Goal: Task Accomplishment & Management: Manage account settings

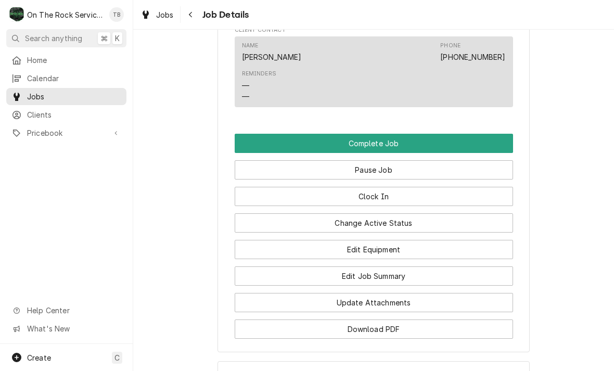
scroll to position [912, 0]
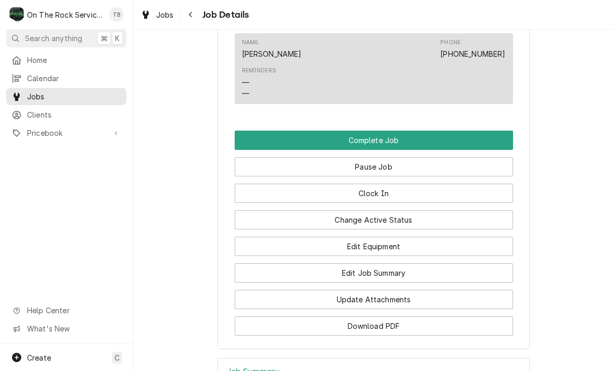
click at [424, 246] on button "Edit Equipment" at bounding box center [374, 246] width 278 height 19
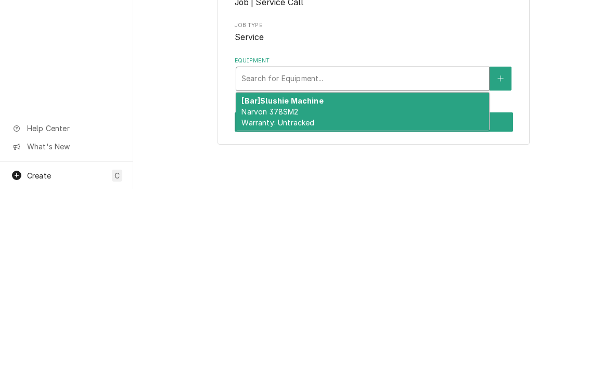
click at [420, 275] on div "[Bar] Slushie Machine Narvon 378SM2 Warranty: Untracked" at bounding box center [362, 294] width 253 height 38
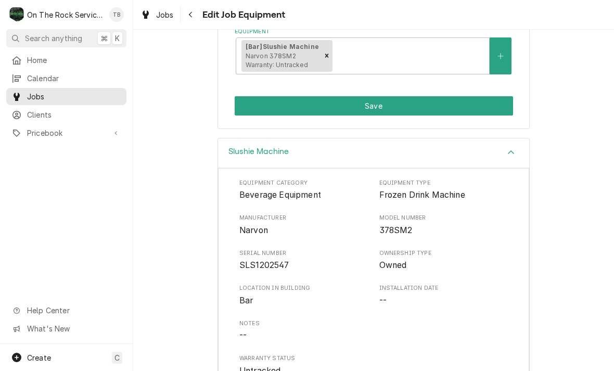
scroll to position [210, 0]
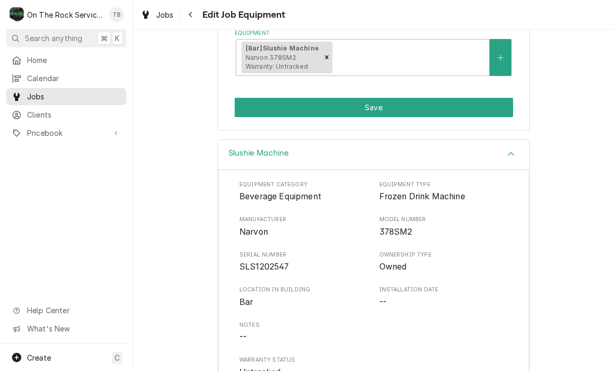
click at [397, 108] on button "Save" at bounding box center [374, 107] width 278 height 19
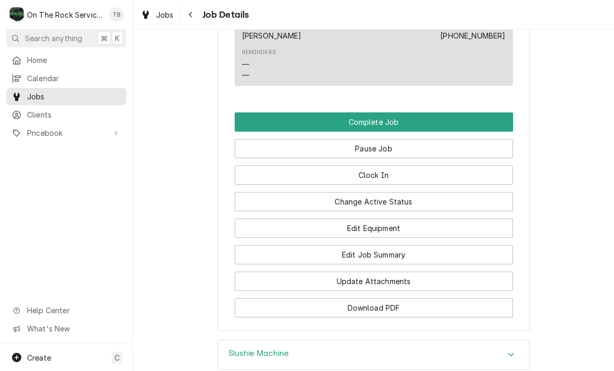
scroll to position [936, 0]
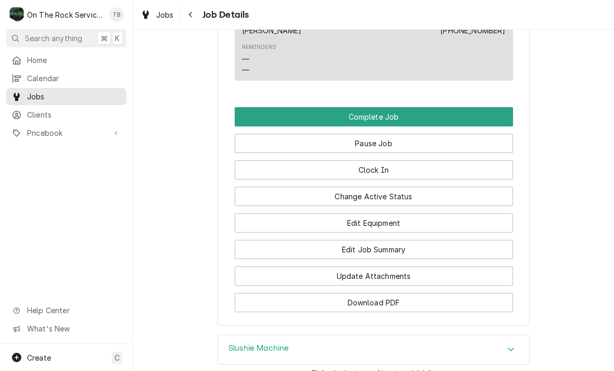
click at [427, 254] on button "Edit Job Summary" at bounding box center [374, 249] width 278 height 19
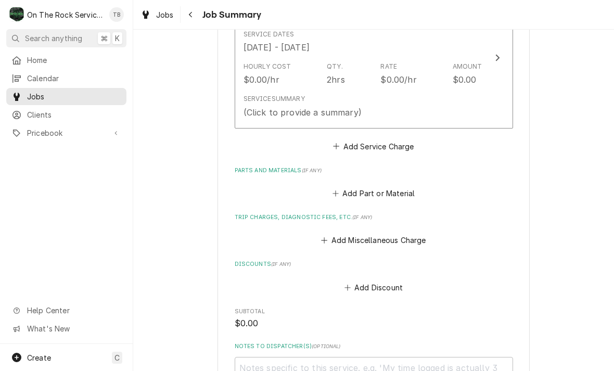
click at [449, 102] on div "Service Summary (Click to provide a summary)" at bounding box center [363, 106] width 239 height 32
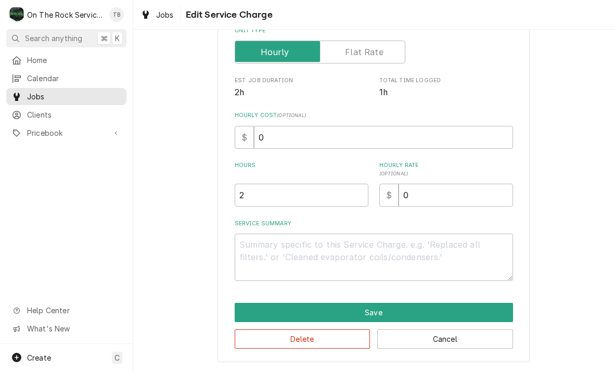
scroll to position [158, 0]
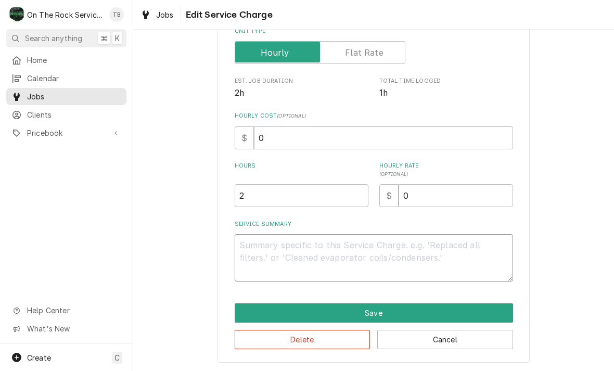
click at [291, 260] on textarea "Service Summary" at bounding box center [374, 257] width 278 height 47
type textarea "x"
type textarea "9"
type textarea "x"
type textarea "9/"
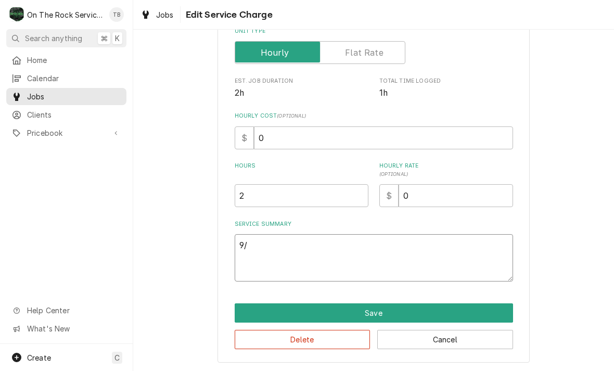
type textarea "x"
type textarea "9/2"
type textarea "x"
type textarea "9/22"
type textarea "x"
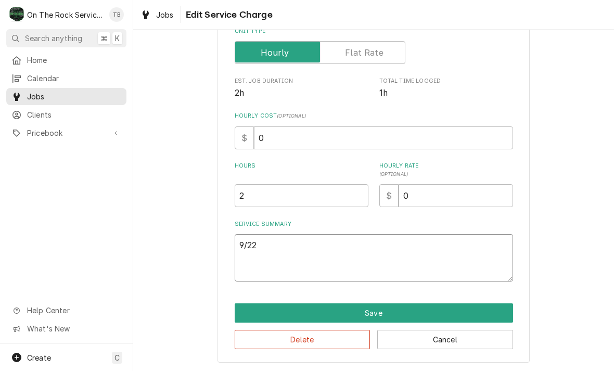
type textarea "9/22/"
type textarea "x"
type textarea "9/22/2"
type textarea "x"
type textarea "9/22/25"
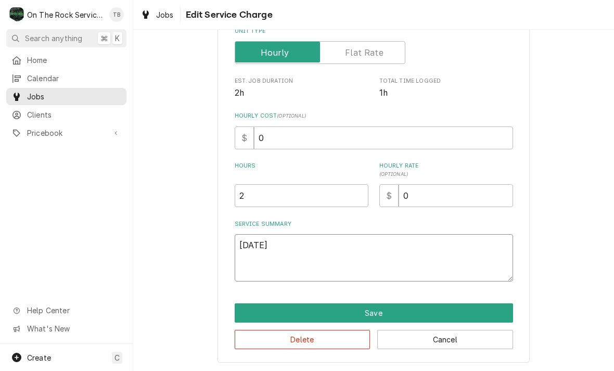
type textarea "x"
type textarea "9/22/25"
type textarea "x"
type textarea "9/22/25 t"
type textarea "x"
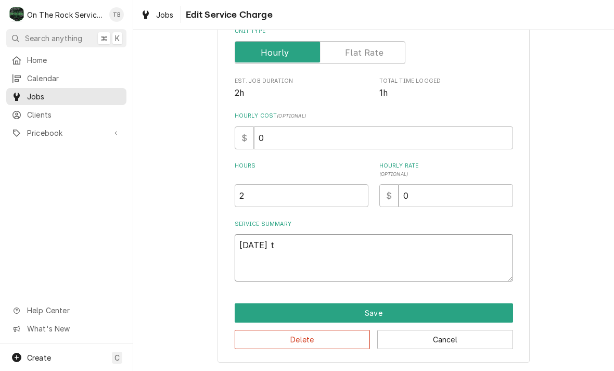
type textarea "9/22/25 tm"
type textarea "x"
type textarea "9/22/25 tmb"
type textarea "x"
type textarea "9/22/25 tm"
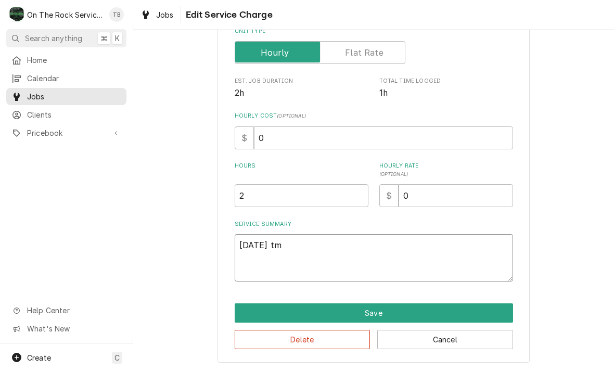
type textarea "x"
type textarea "9/22/25 t"
type textarea "x"
type textarea "9/22/25"
type textarea "x"
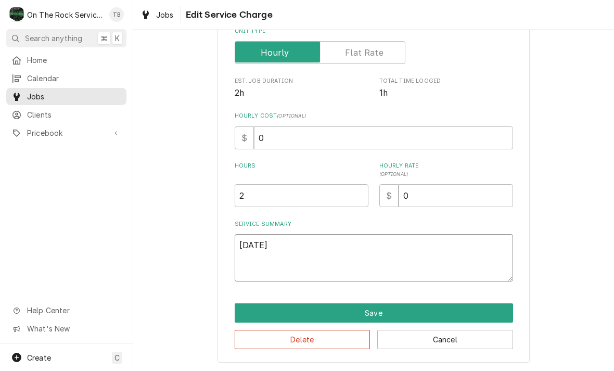
type textarea "9/22/25 T"
type textarea "x"
type textarea "9/22/25 TM"
type textarea "x"
type textarea "9/22/25 TMB"
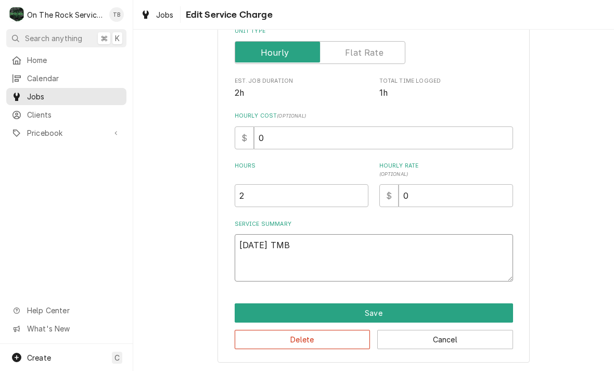
type textarea "x"
type textarea "9/22/25 TMB"
type textarea "x"
type textarea "9/22/25 TMB P"
type textarea "x"
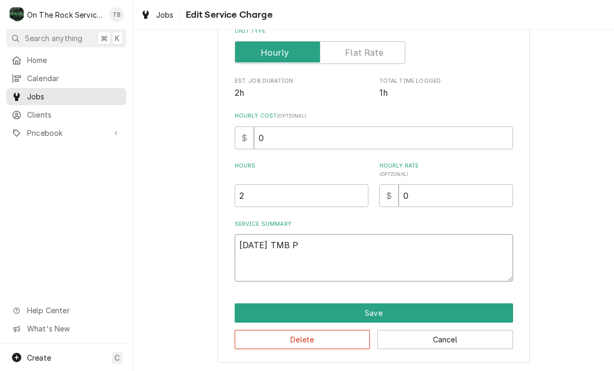
type textarea "9/22/25 TMB PR"
type textarea "x"
type textarea "9/22/25 TMB PRO"
type textarea "x"
type textarea "9/22/25 TMB PROV"
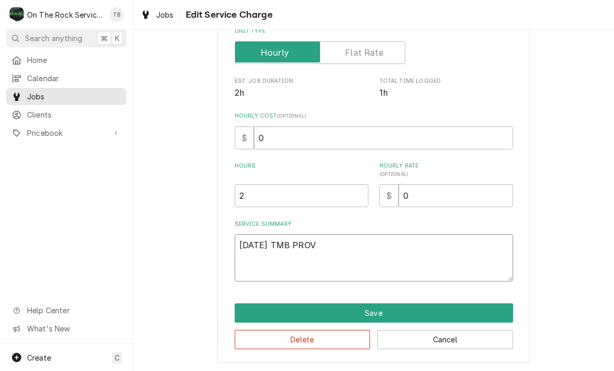
type textarea "x"
type textarea "9/22/25 TMB PROVI"
type textarea "x"
type textarea "9/22/25 TMB PROVIDE"
type textarea "x"
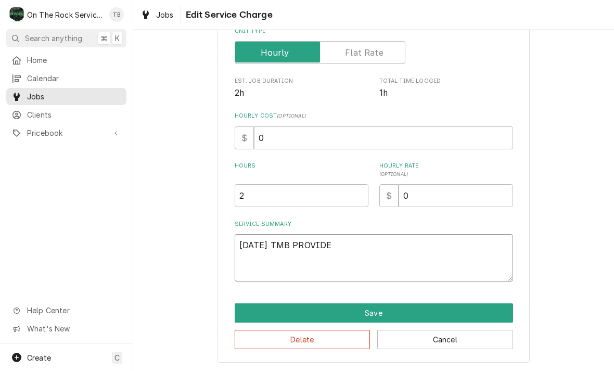
type textarea "9/22/25 TMB PROVIDE"
type textarea "x"
type textarea "9/22/25 TMB PROVIDE S"
type textarea "x"
type textarea "9/22/25 TMB PROVIDE SE"
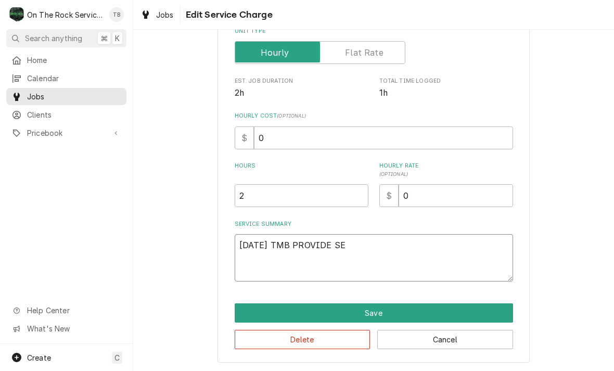
type textarea "x"
type textarea "9/22/25 TMB PROVIDE SER"
type textarea "x"
type textarea "9/22/25 TMB PROVIDE SERV"
type textarea "x"
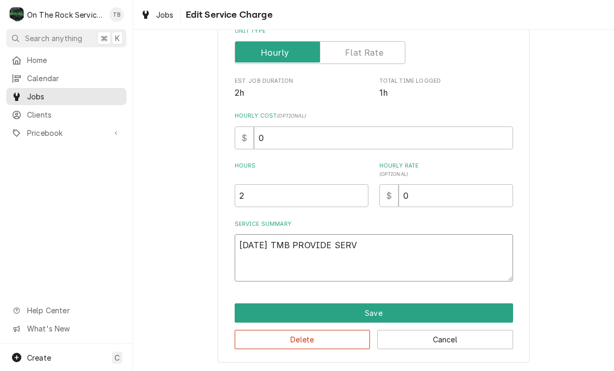
type textarea "9/22/25 TMB PROVIDE SERVI"
type textarea "x"
type textarea "9/22/25 TMB PROVIDE SERVIE"
type textarea "x"
type textarea "9/22/25 TMB PROVIDE SERVIE"
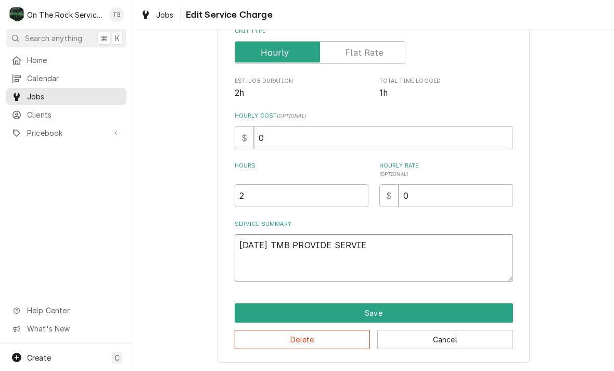
type textarea "x"
type textarea "9/22/25 TMB PROVIDE SERVIE"
type textarea "x"
type textarea "9/22/25 TMB PROVIDE SERV"
type textarea "x"
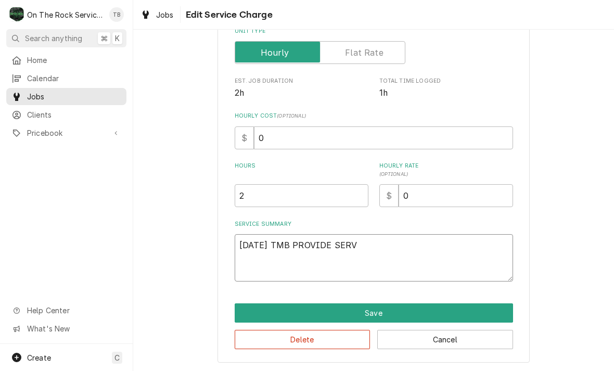
type textarea "9/22/25 TMB PROVIDE SERVI"
type textarea "x"
type textarea "9/22/25 TMB PROVIDE SERVIC"
type textarea "x"
type textarea "9/22/25 TMB PROVIDE SERVICE"
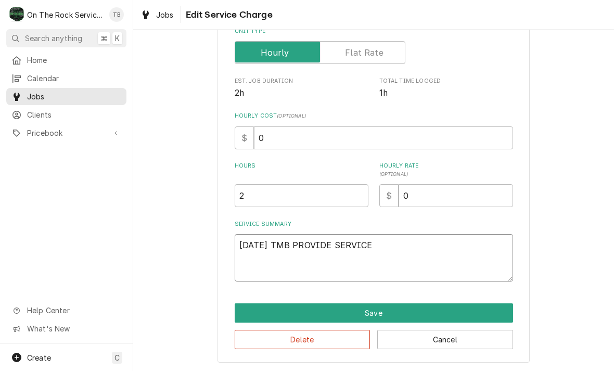
type textarea "x"
type textarea "9/22/25 TMB PROVIDE SERVICE"
type textarea "x"
type textarea "9/22/25 TMB PROVIDE SERVICE P"
type textarea "x"
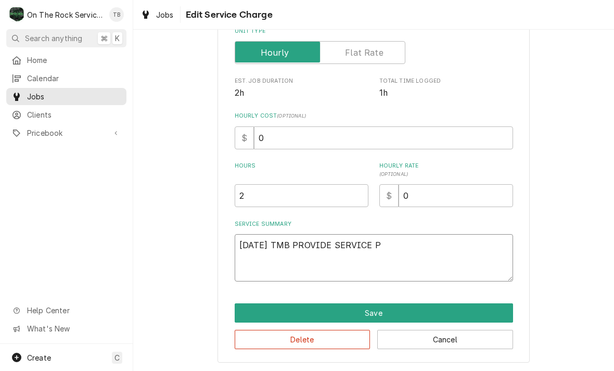
type textarea "9/22/25 TMB PROVIDE SERVICE PA"
type textarea "x"
type textarea "9/22/25 TMB PROVIDE SERVICE PAR"
type textarea "x"
type textarea "9/22/25 TMB PROVIDE SERVICE PART"
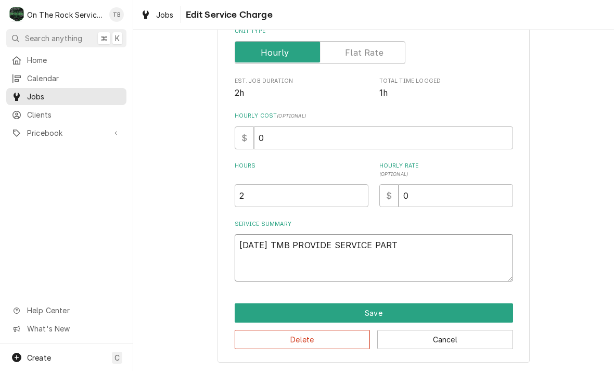
type textarea "x"
type textarea "9/22/25 TMB PROVIDE SERVICE PARTS"
type textarea "x"
type textarea "9/22/25 TMB PROVIDE SERVICE PARTS"
type textarea "x"
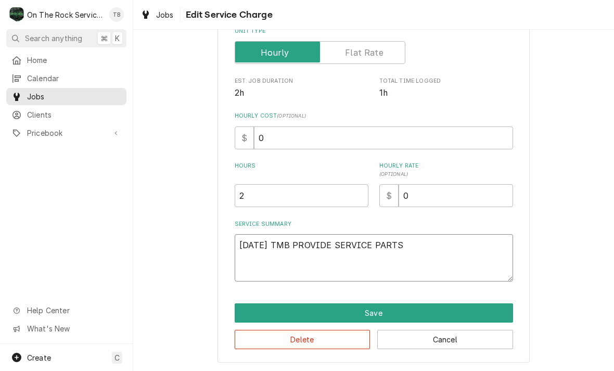
type textarea "9/22/25 TMB PROVIDE SERVICE PARTS A"
type textarea "x"
type textarea "9/22/25 TMB PROVIDE SERVICE PARTS AN"
type textarea "x"
type textarea "9/22/25 TMB PROVIDE SERVICE PARTS AND"
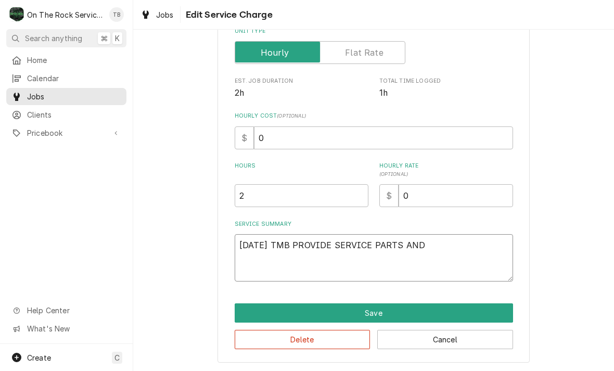
type textarea "x"
type textarea "9/22/25 TMB PROVIDE SERVICE PARTS AND"
type textarea "x"
type textarea "9/22/25 TMB PROVIDE SERVICE PARTS AND LA"
type textarea "x"
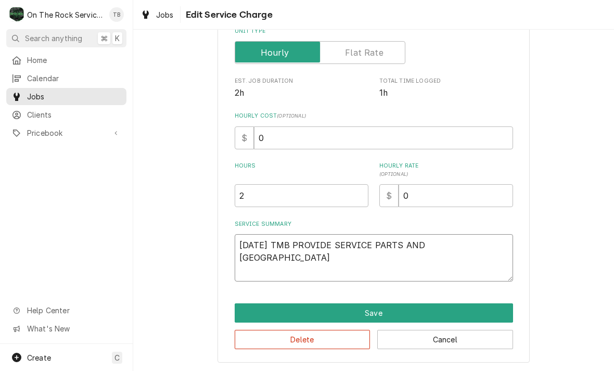
type textarea "9/22/25 TMB PROVIDE SERVICE PARTS AND LAB"
type textarea "x"
type textarea "9/22/25 TMB PROVIDE SERVICE PARTS AND LABOR"
type textarea "x"
type textarea "9/22/25 TMB PROVIDE SERVICE PARTS AND LABOR"
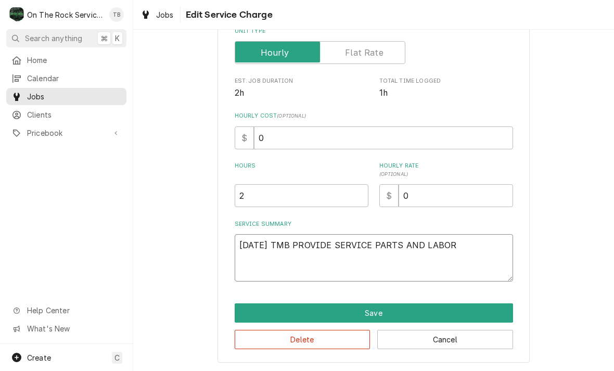
type textarea "x"
type textarea "9/22/25 TMB PROVIDE SERVICE PARTS AND LABOR O"
type textarea "x"
type textarea "9/22/25 TMB PROVIDE SERVICE PARTS AND LABOR OT"
type textarea "x"
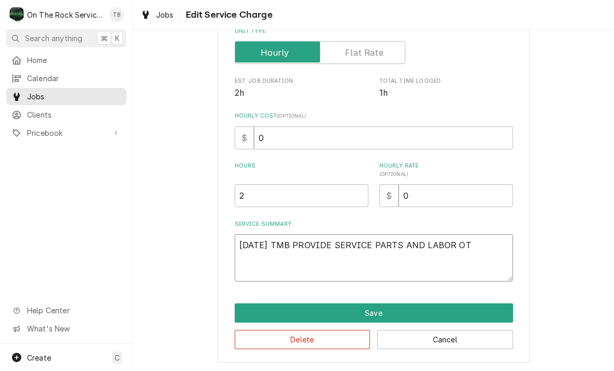
type textarea "9/22/25 TMB PROVIDE SERVICE PARTS AND LABOR O"
type textarea "x"
type textarea "9/22/25 TMB PROVIDE SERVICE PARTS AND LABOR"
type textarea "x"
type textarea "9/22/25 TMB PROVIDE SERVICE PARTS AND LABOR T"
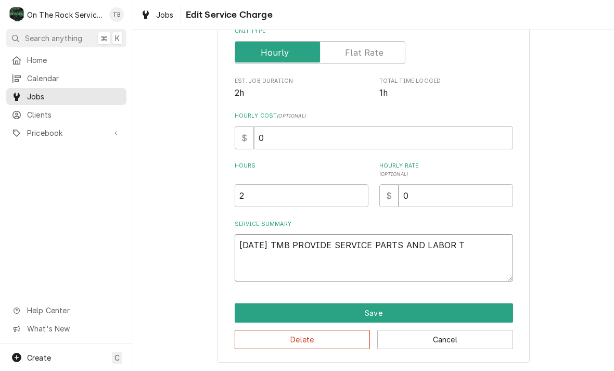
type textarea "x"
type textarea "9/22/25 TMB PROVIDE SERVICE PARTS AND LABOR TO"
type textarea "x"
type textarea "9/22/25 TMB PROVIDE SERVICE PARTS AND LABOR TO"
type textarea "x"
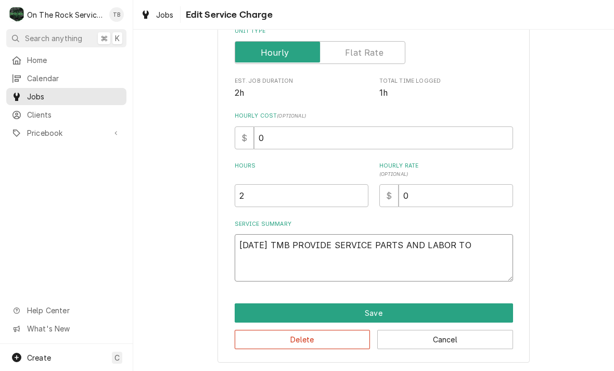
type textarea "9/22/25 TMB PROVIDE SERVICE PARTS AND LABOR TO D"
type textarea "x"
type textarea "9/22/25 TMB PROVIDE SERVICE PARTS AND LABOR TO DE"
type textarea "x"
type textarea "9/22/25 TMB PROVIDE SERVICE PARTS AND LABOR TO DET"
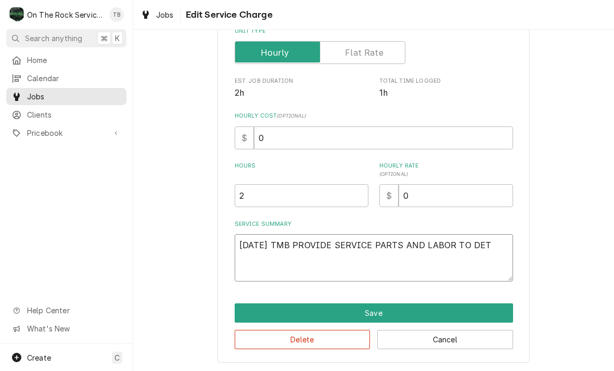
type textarea "x"
type textarea "9/22/25 TMB PROVIDE SERVICE PARTS AND LABOR TO DETE"
type textarea "x"
type textarea "9/22/25 TMB PROVIDE SERVICE PARTS AND LABOR TO DETER"
type textarea "x"
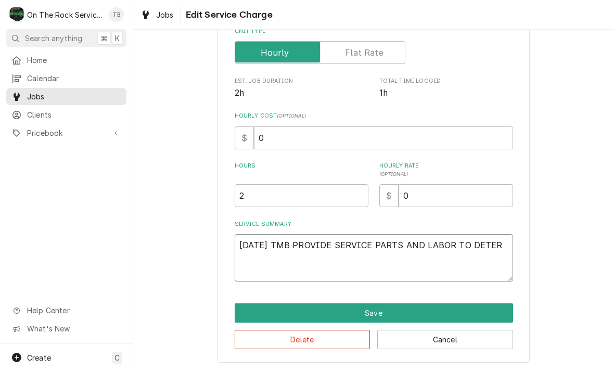
type textarea "9/22/25 TMB PROVIDE SERVICE PARTS AND LABOR TO DETERM"
type textarea "x"
type textarea "9/22/25 TMB PROVIDE SERVICE PARTS AND LABOR TO DETERMI"
type textarea "x"
type textarea "9/22/25 TMB PROVIDE SERVICE PARTS AND LABOR TO DETERMIN"
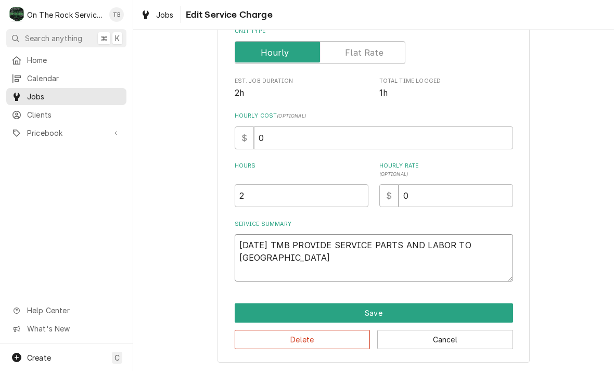
type textarea "x"
type textarea "9/22/25 TMB PROVIDE SERVICE PARTS AND LABOR TO DETERMINE"
type textarea "x"
type textarea "9/22/25 TMB PROVIDE SERVICE PARTS AND LABOR TO DETERMINE"
type textarea "x"
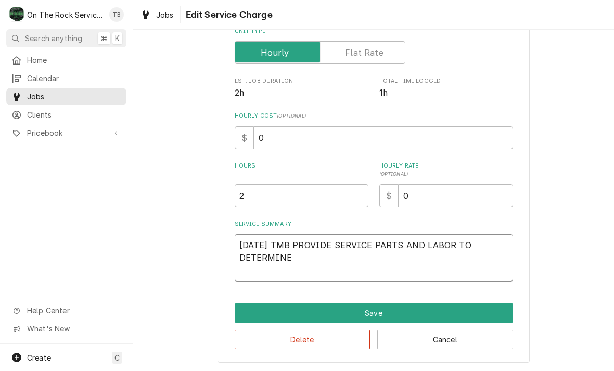
type textarea "9/22/25 TMB PROVIDE SERVICE PARTS AND LABOR TO DETERMINE T"
type textarea "x"
type textarea "9/22/25 TMB PROVIDE SERVICE PARTS AND LABOR TO DETERMINE TH"
type textarea "x"
type textarea "9/22/25 TMB PROVIDE SERVICE PARTS AND LABOR TO DETERMINE THA"
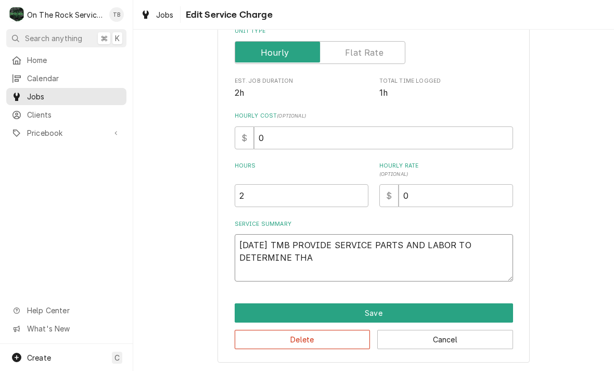
type textarea "x"
type textarea "9/22/25 TMB PROVIDE SERVICE PARTS AND LABOR TO DETERMINE THAT"
type textarea "x"
type textarea "9/22/25 TMB PROVIDE SERVICE PARTS AND LABOR TO DETERMINE THAT"
type textarea "x"
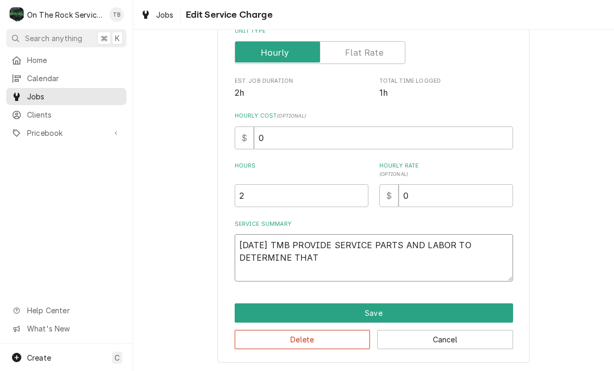
type textarea "9/22/25 TMB PROVIDE SERVICE PARTS AND LABOR TO DETERMINE THAT U"
type textarea "x"
type textarea "9/22/25 TMB PROVIDE SERVICE PARTS AND LABOR TO DETERMINE THAT UN"
type textarea "x"
type textarea "9/22/25 TMB PROVIDE SERVICE PARTS AND LABOR TO DETERMINE THAT UNI"
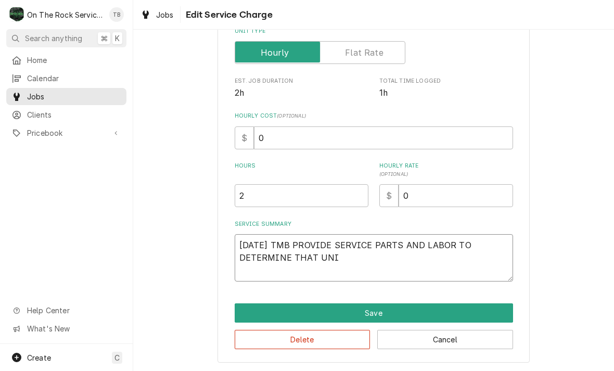
type textarea "x"
type textarea "9/22/25 TMB PROVIDE SERVICE PARTS AND LABOR TO DETERMINE THAT UNIT"
type textarea "x"
type textarea "9/22/25 TMB PROVIDE SERVICE PARTS AND LABOR TO DETERMINE THAT UNIT."
type textarea "x"
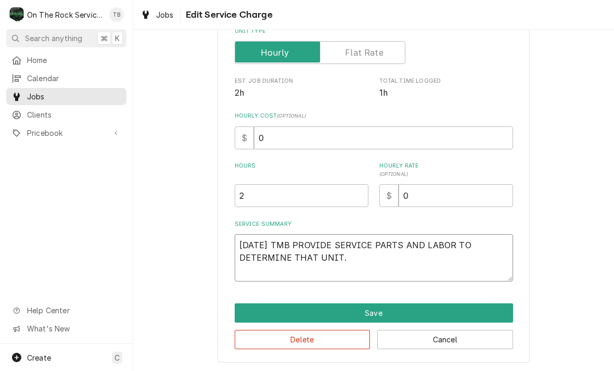
type textarea "9/22/25 TMB PROVIDE SERVICE PARTS AND LABOR TO DETERMINE THAT UNIT."
type textarea "x"
type textarea "9/22/25 TMB PROVIDE SERVICE PARTS AND LABOR TO DETERMINE THAT UNIT."
type textarea "x"
type textarea "9/22/25 TMB PROVIDE SERVICE PARTS AND LABOR TO DETERMINE THAT UNIT"
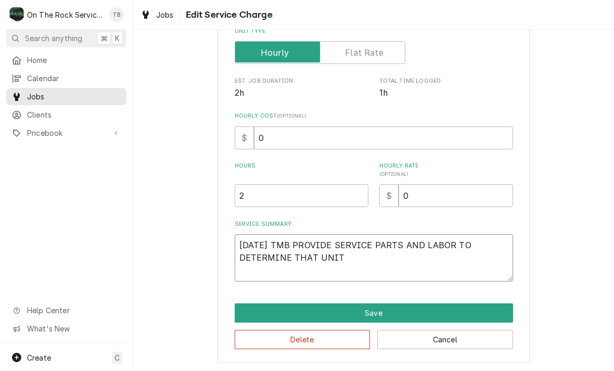
type textarea "x"
type textarea "9/22/25 TMB PROVIDE SERVICE PARTS AND LABOR TO DETERMINE THAT UNI"
type textarea "x"
type textarea "9/22/25 TMB PROVIDE SERVICE PARTS AND LABOR TO DETERMINE THAT UN"
type textarea "x"
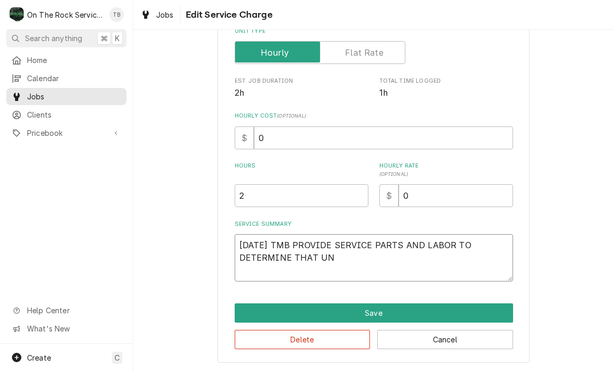
type textarea "9/22/25 TMB PROVIDE SERVICE PARTS AND LABOR TO DETERMINE THAT U"
type textarea "x"
type textarea "9/22/25 TMB PROVIDE SERVICE PARTS AND LABOR TO DETERMINE THAT"
type textarea "x"
type textarea "9/22/25 TMB PROVIDE SERVICE PARTS AND LABOR TO DETERMINE THAT U"
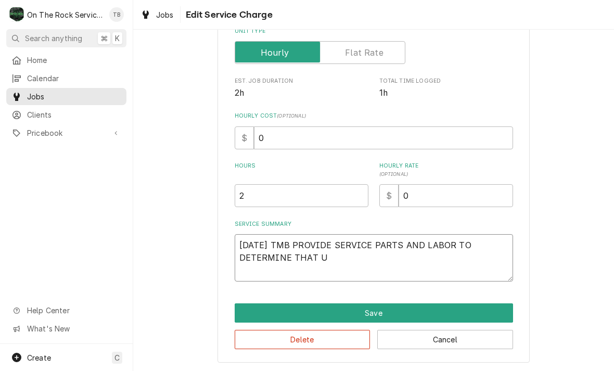
type textarea "x"
type textarea "9/22/25 TMB PROVIDE SERVICE PARTS AND LABOR TO DETERMINE THAT UP"
type textarea "x"
type textarea "9/22/25 TMB PROVIDE SERVICE PARTS AND LABOR TO DETERMINE THAT UPO"
type textarea "x"
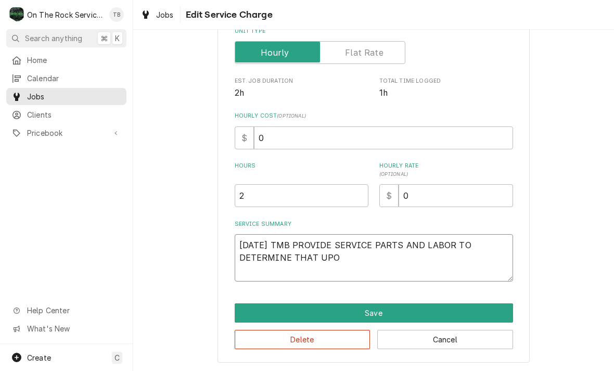
type textarea "9/22/25 TMB PROVIDE SERVICE PARTS AND LABOR TO DETERMINE THAT UPON"
type textarea "x"
type textarea "9/22/25 TMB PROVIDE SERVICE PARTS AND LABOR TO DETERMINE THAT UPON"
type textarea "x"
type textarea "9/22/25 TMB PROVIDE SERVICE PARTS AND LABOR TO DETERMINE THAT UPON A"
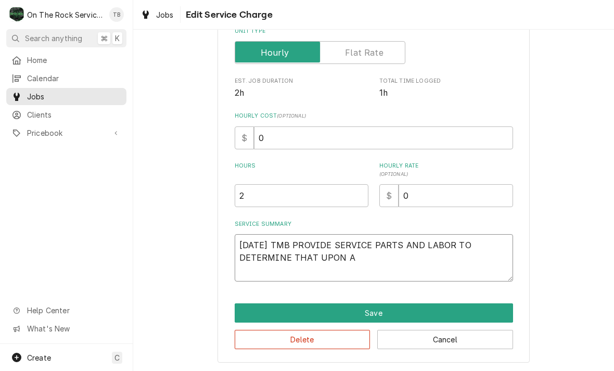
type textarea "x"
type textarea "9/22/25 TMB PROVIDE SERVICE PARTS AND LABOR TO DETERMINE THAT UPON AR"
type textarea "x"
type textarea "9/22/25 TMB PROVIDE SERVICE PARTS AND LABOR TO DETERMINE THAT UPON ARR"
type textarea "x"
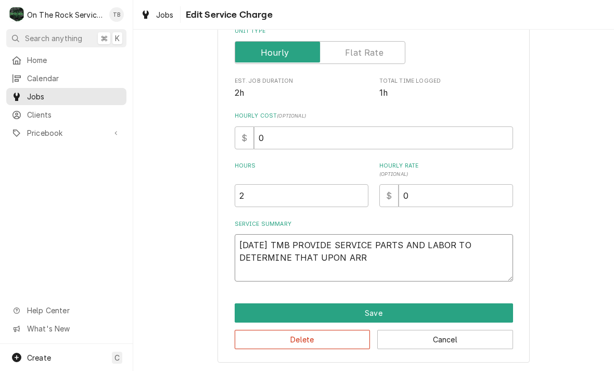
type textarea "9/22/25 TMB PROVIDE SERVICE PARTS AND LABOR TO DETERMINE THAT UPON ARRI"
type textarea "x"
type textarea "9/22/25 TMB PROVIDE SERVICE PARTS AND LABOR TO DETERMINE THAT UPON ARRIV"
type textarea "x"
type textarea "9/22/25 TMB PROVIDE SERVICE PARTS AND LABOR TO DETERMINE THAT UPON ARRIVA"
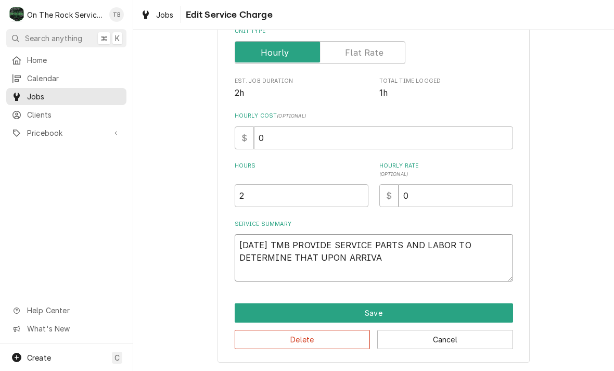
type textarea "x"
type textarea "9/22/25 TMB PROVIDE SERVICE PARTS AND LABOR TO DETERMINE THAT UPON ARRIVAL"
type textarea "x"
type textarea "9/22/25 TMB PROVIDE SERVICE PARTS AND LABOR TO DETERMINE THAT UPON ARRIVAL"
type textarea "x"
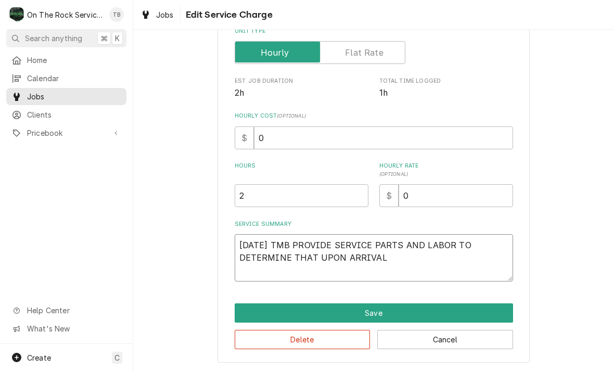
type textarea "9/22/25 TMB PROVIDE SERVICE PARTS AND LABOR TO DETERMINE THAT UPON ARRIVAL U"
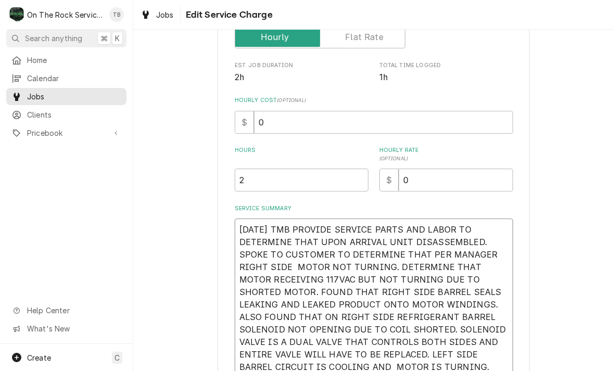
scroll to position [168, 0]
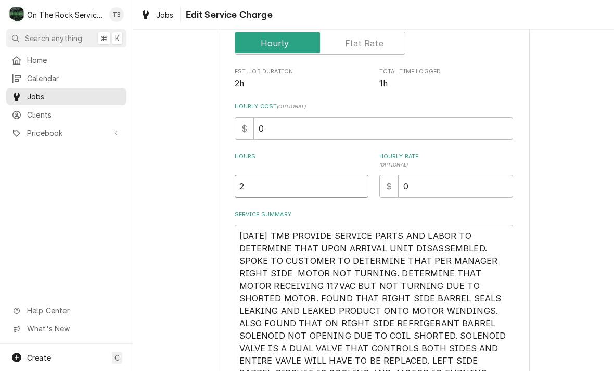
click at [270, 182] on input "2" at bounding box center [302, 186] width 134 height 23
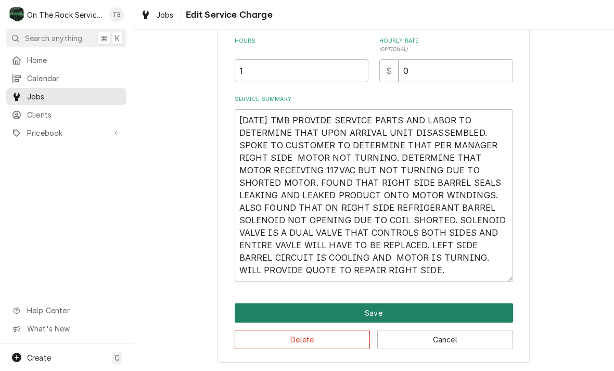
click at [376, 312] on button "Save" at bounding box center [374, 312] width 278 height 19
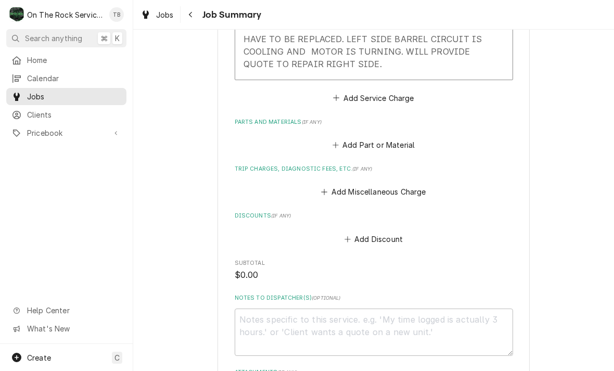
scroll to position [534, 0]
click at [378, 184] on button "Add Miscellaneous Charge" at bounding box center [373, 191] width 108 height 15
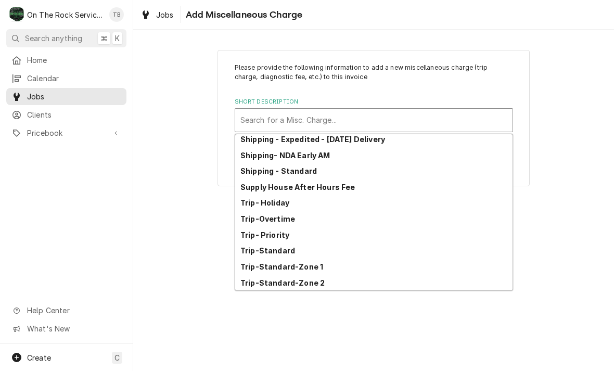
scroll to position [178, 0]
click at [316, 268] on strong "Trip-Standard-Zone 1" at bounding box center [281, 266] width 83 height 9
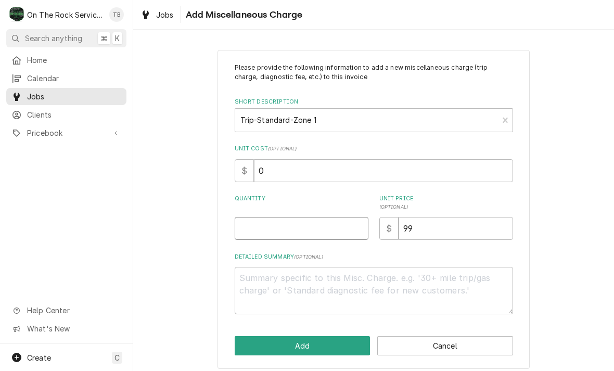
click at [270, 229] on input "Quantity" at bounding box center [302, 228] width 134 height 23
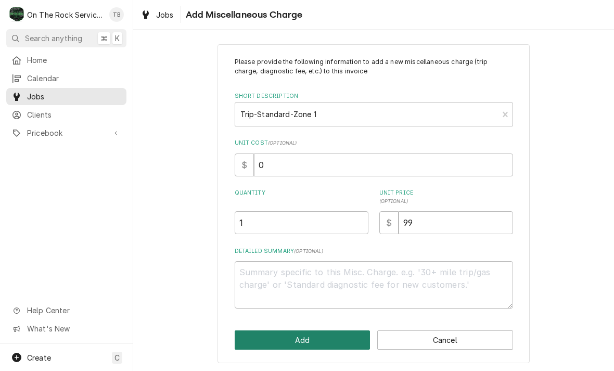
click at [315, 338] on button "Add" at bounding box center [303, 339] width 136 height 19
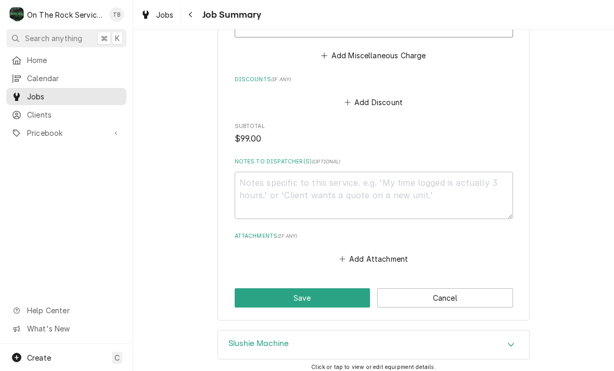
scroll to position [757, 0]
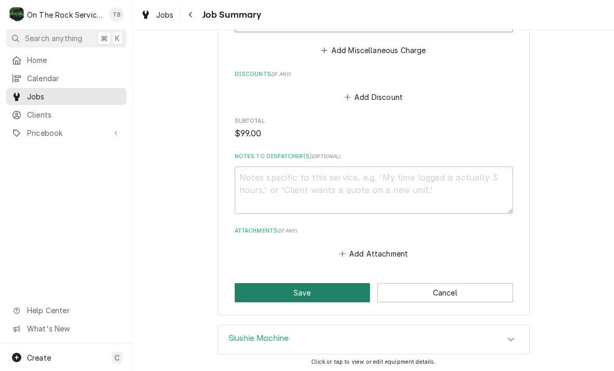
click at [310, 283] on button "Save" at bounding box center [303, 292] width 136 height 19
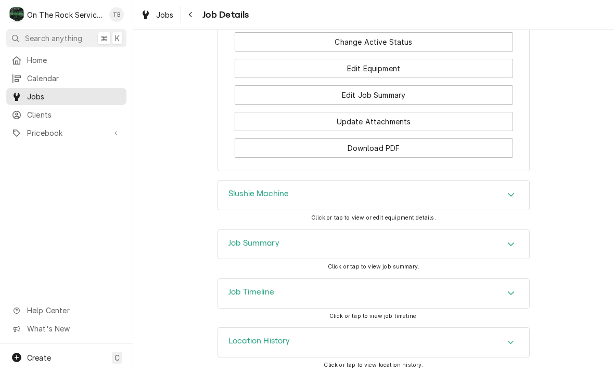
scroll to position [1218, 0]
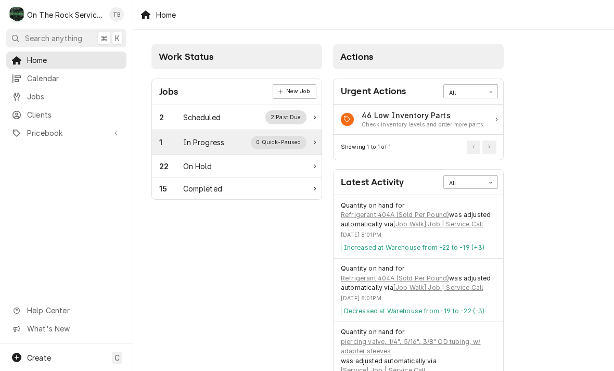
click at [227, 144] on div "1 In Progress 0 Quick-Paused" at bounding box center [232, 143] width 147 height 14
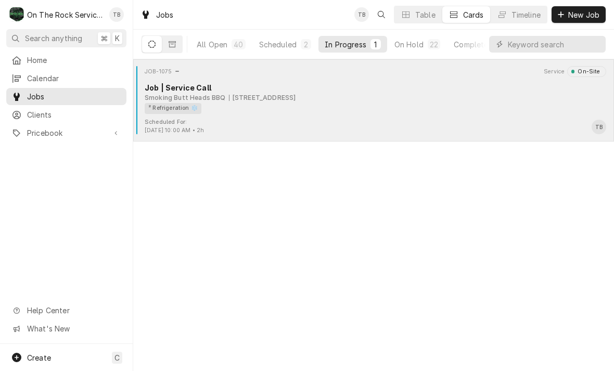
click at [290, 120] on div "Scheduled For: [DATE] 10:00 AM • 2h TB" at bounding box center [373, 126] width 472 height 17
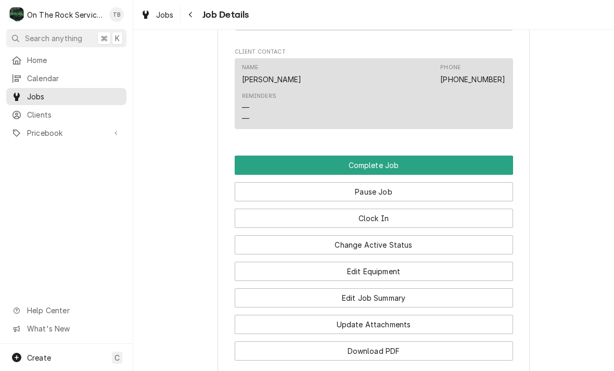
scroll to position [1055, 0]
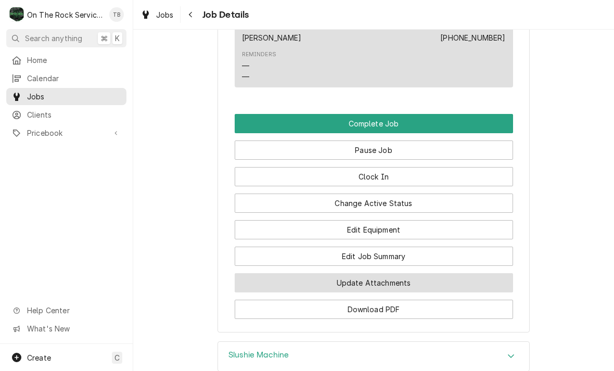
click at [395, 284] on button "Update Attachments" at bounding box center [374, 282] width 278 height 19
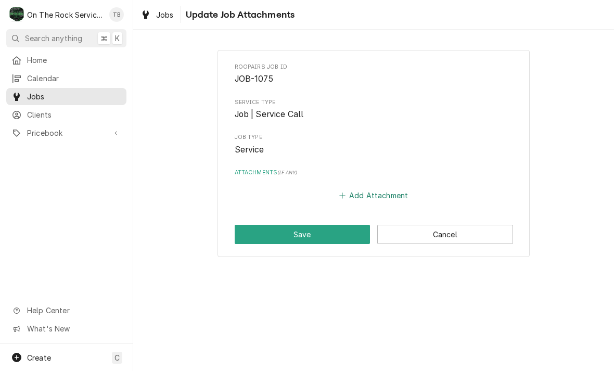
click at [377, 190] on button "Add Attachment" at bounding box center [373, 195] width 73 height 15
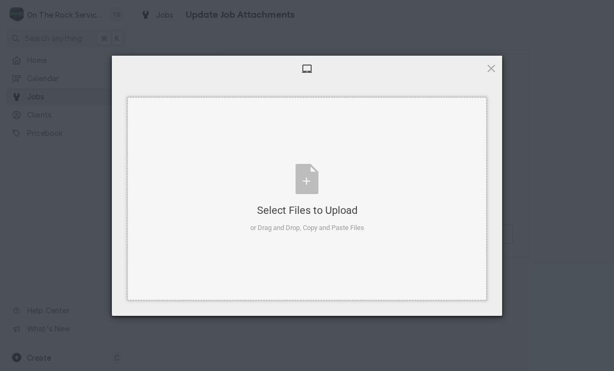
click at [311, 178] on div "Select Files to Upload or Drag and Drop, Copy and Paste Files" at bounding box center [307, 198] width 114 height 69
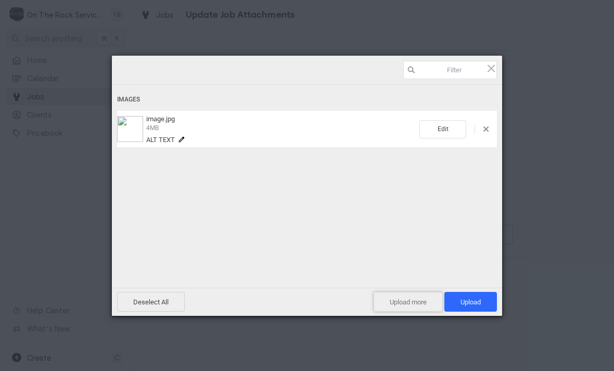
click at [403, 302] on span "Upload more" at bounding box center [408, 302] width 69 height 20
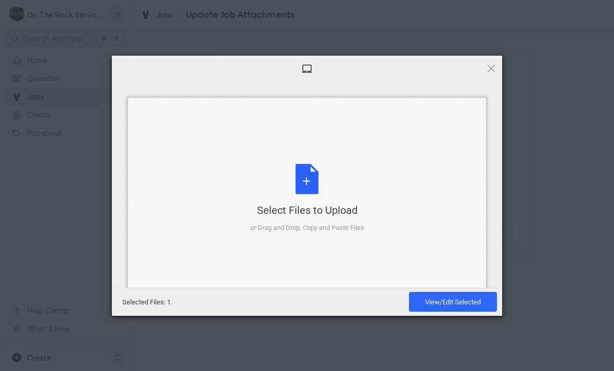
click at [311, 188] on div "Select Files to Upload or Drag and Drop, Copy and Paste Files" at bounding box center [307, 198] width 114 height 69
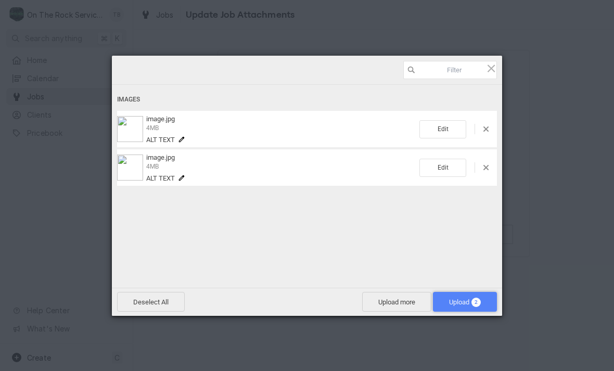
click at [457, 302] on span "Upload 2" at bounding box center [465, 302] width 32 height 8
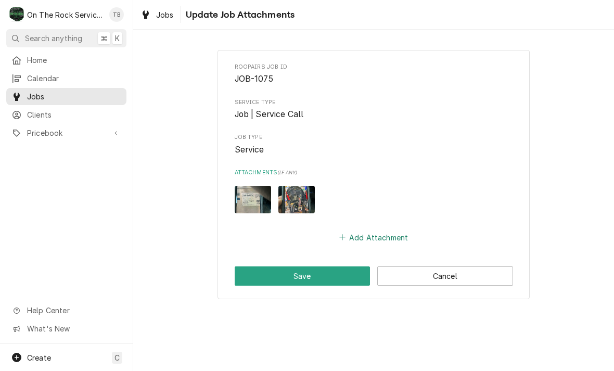
click at [367, 234] on button "Add Attachment" at bounding box center [373, 237] width 73 height 15
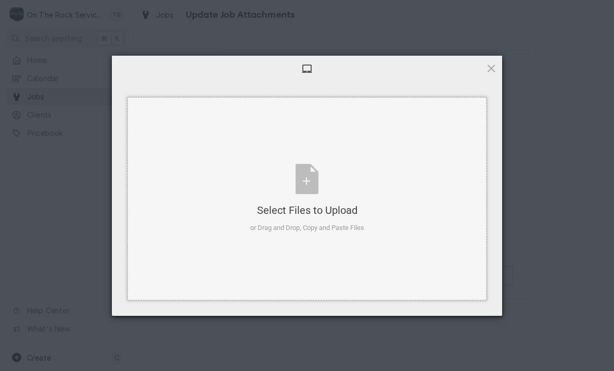
click at [313, 187] on div "Select Files to Upload or Drag and Drop, Copy and Paste Files" at bounding box center [307, 198] width 114 height 69
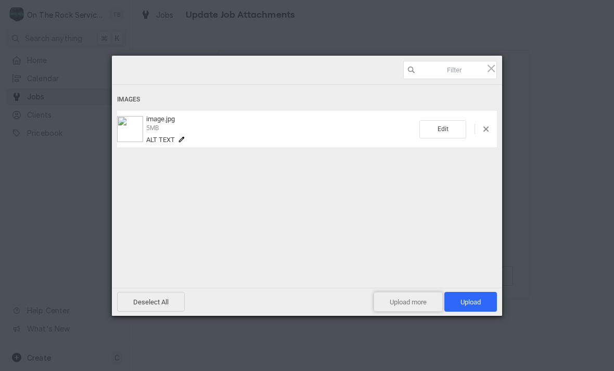
click at [399, 303] on span "Upload more" at bounding box center [408, 302] width 69 height 20
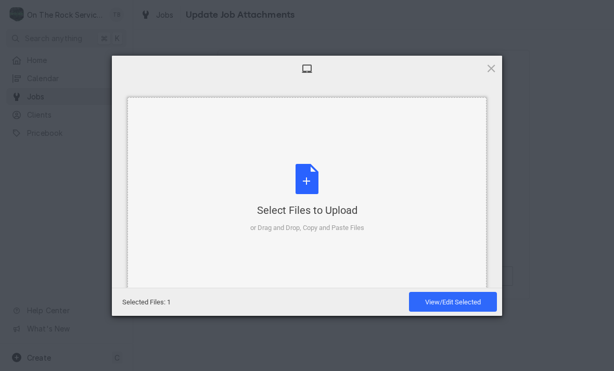
click at [304, 183] on div "Select Files to Upload or Drag and Drop, Copy and Paste Files" at bounding box center [307, 198] width 114 height 69
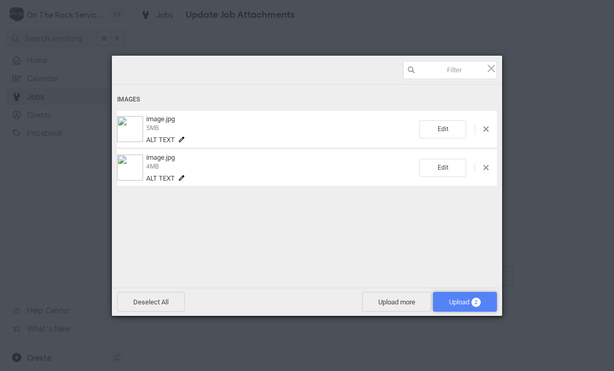
click at [457, 307] on span "Upload 2" at bounding box center [465, 302] width 64 height 20
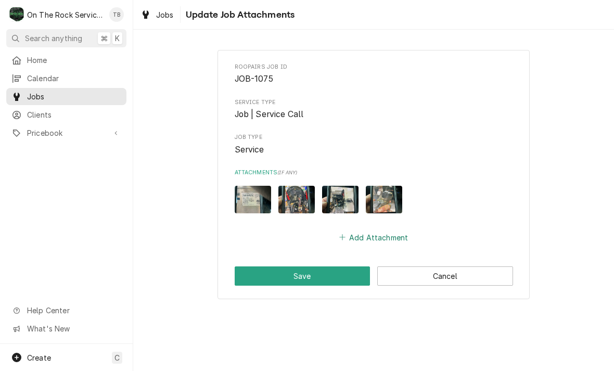
click at [362, 234] on button "Add Attachment" at bounding box center [373, 237] width 73 height 15
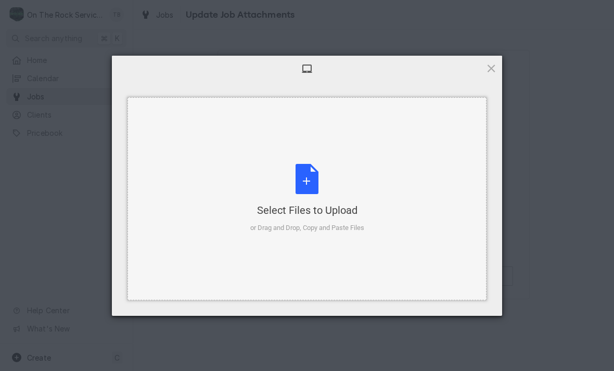
click at [314, 185] on div "Select Files to Upload or Drag and Drop, Copy and Paste Files" at bounding box center [307, 198] width 114 height 69
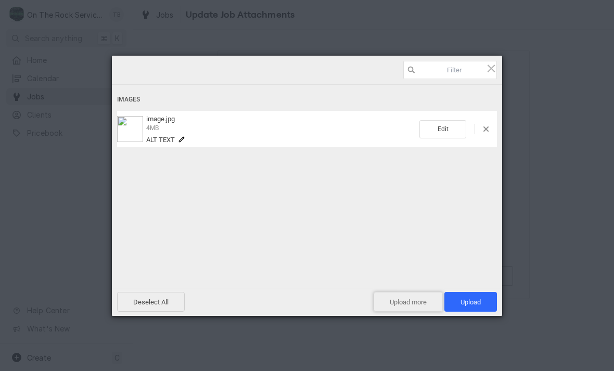
click at [410, 301] on span "Upload more" at bounding box center [408, 302] width 69 height 20
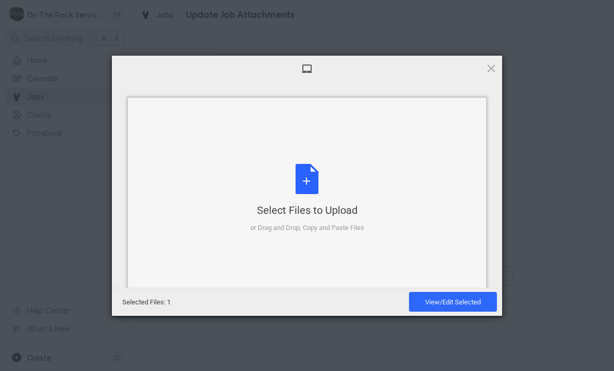
click at [315, 180] on div "Select Files to Upload or Drag and Drop, Copy and Paste Files" at bounding box center [307, 198] width 114 height 69
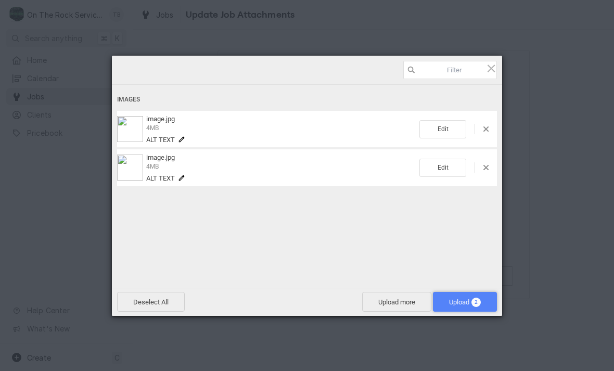
click at [458, 302] on span "Upload 2" at bounding box center [465, 302] width 32 height 8
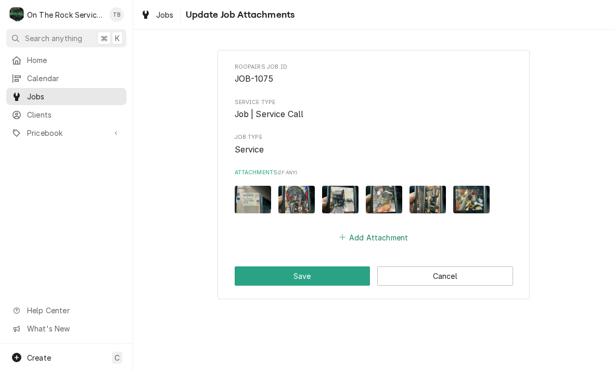
click at [371, 237] on button "Add Attachment" at bounding box center [373, 237] width 73 height 15
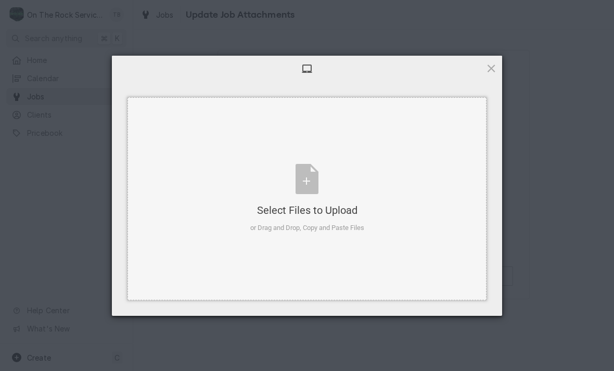
click at [308, 183] on div "Select Files to Upload or Drag and Drop, Copy and Paste Files" at bounding box center [307, 198] width 114 height 69
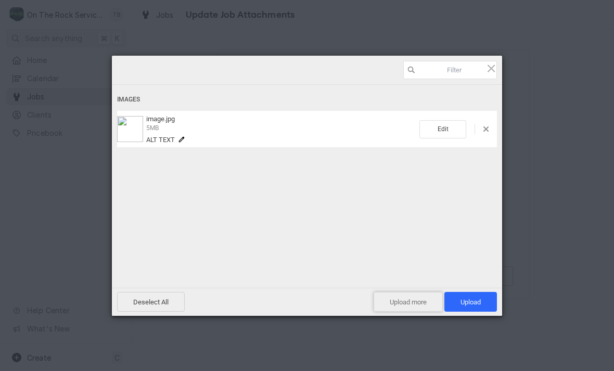
click at [411, 298] on span "Upload more" at bounding box center [408, 302] width 69 height 20
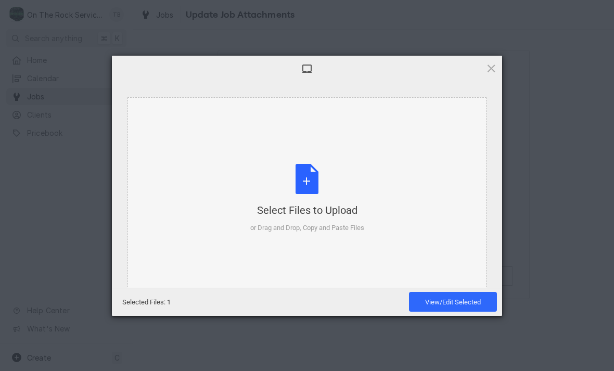
click at [312, 181] on div "Select Files to Upload or Drag and Drop, Copy and Paste Files" at bounding box center [307, 198] width 114 height 69
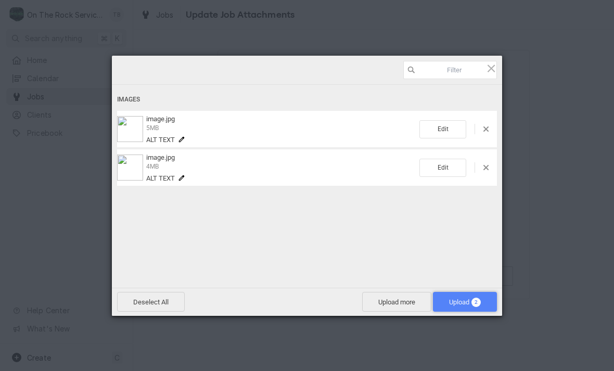
click at [459, 301] on span "Upload 2" at bounding box center [465, 302] width 32 height 8
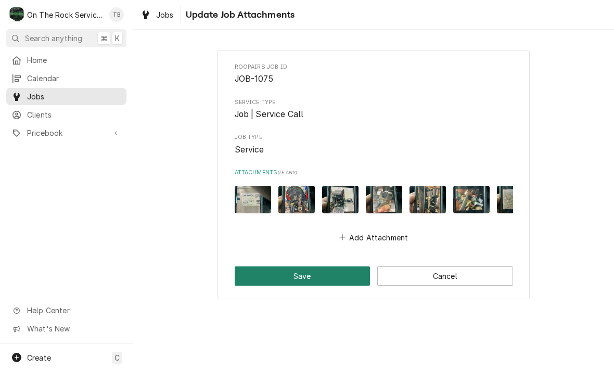
click at [314, 275] on button "Save" at bounding box center [303, 275] width 136 height 19
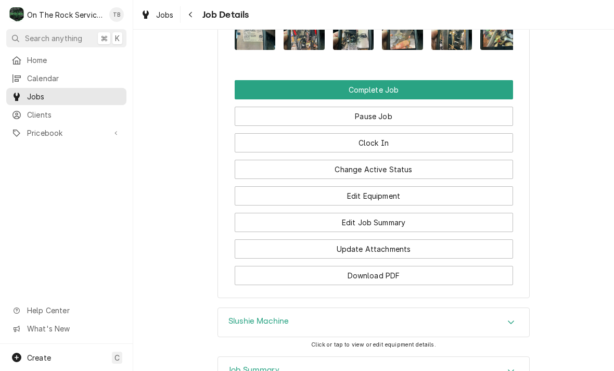
scroll to position [1161, 0]
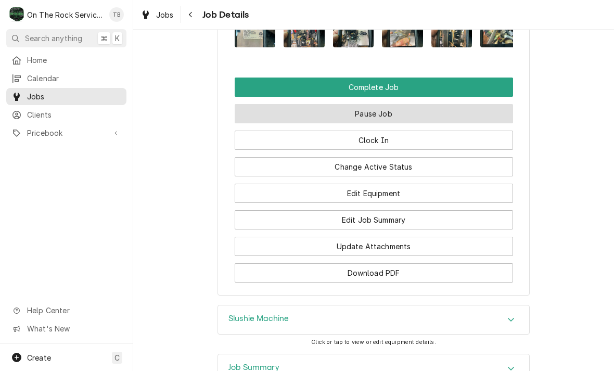
click at [411, 106] on button "Pause Job" at bounding box center [374, 113] width 278 height 19
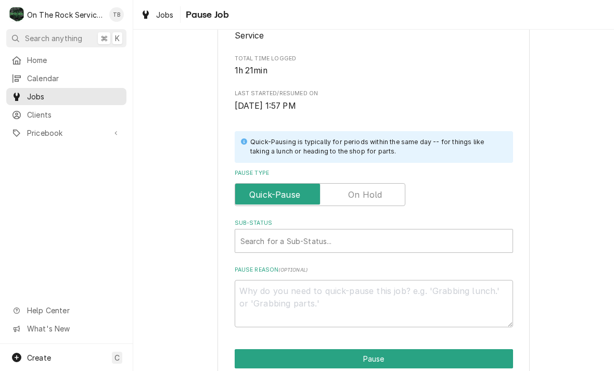
scroll to position [142, 0]
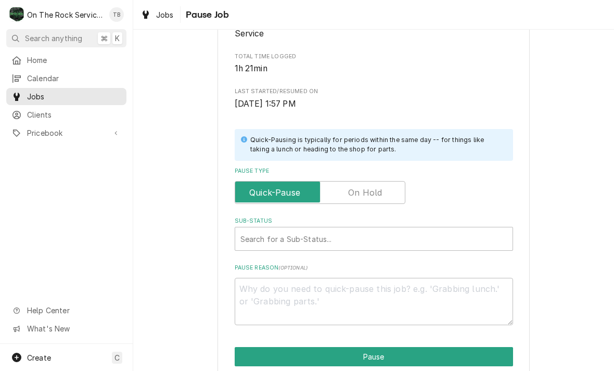
click at [386, 188] on input "Pause Type" at bounding box center [319, 192] width 161 height 23
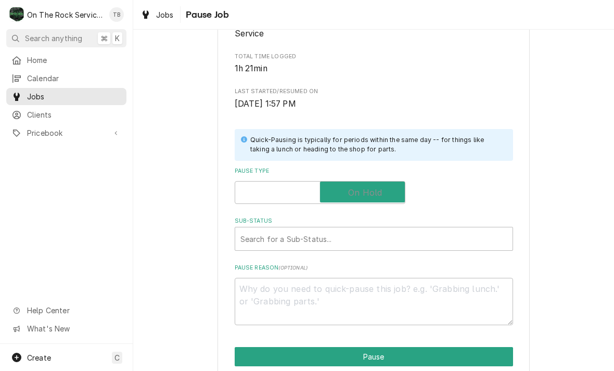
checkbox input "true"
type textarea "x"
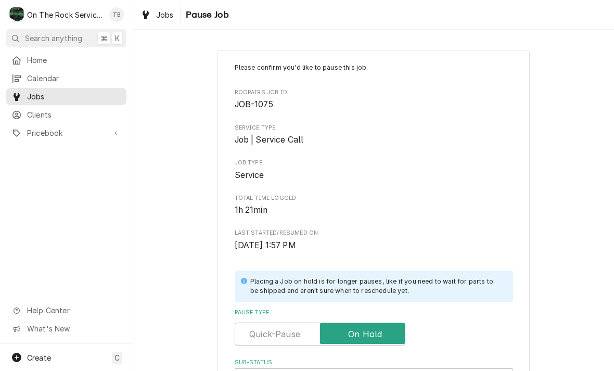
scroll to position [0, 0]
click at [376, 331] on label "Pause Type" at bounding box center [320, 334] width 171 height 23
click at [376, 331] on input "Pause Type" at bounding box center [319, 334] width 161 height 23
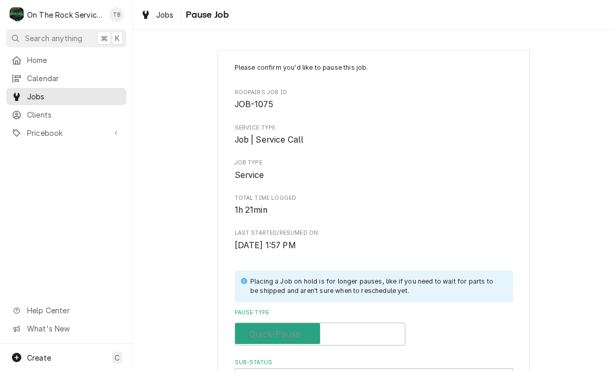
checkbox input "false"
type textarea "x"
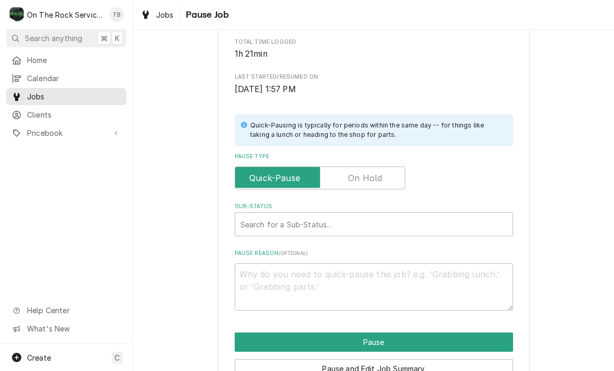
scroll to position [171, 0]
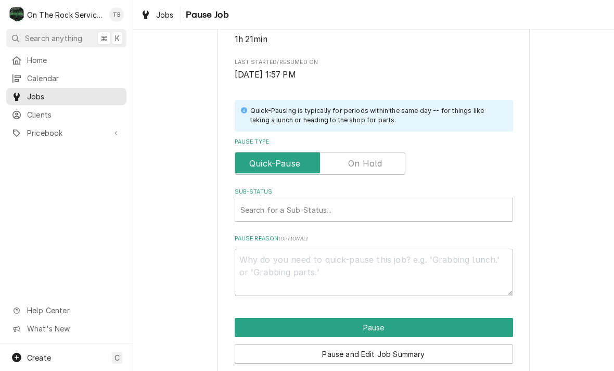
click at [385, 164] on input "Pause Type" at bounding box center [319, 163] width 161 height 23
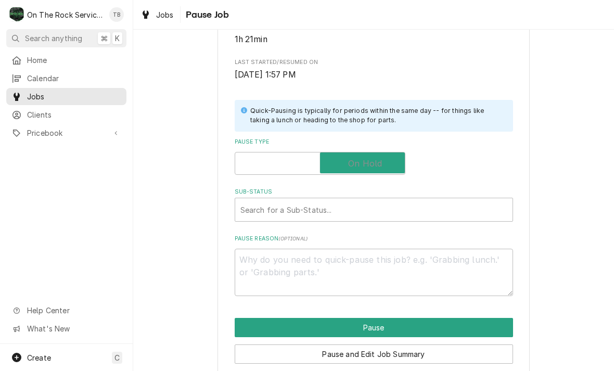
checkbox input "true"
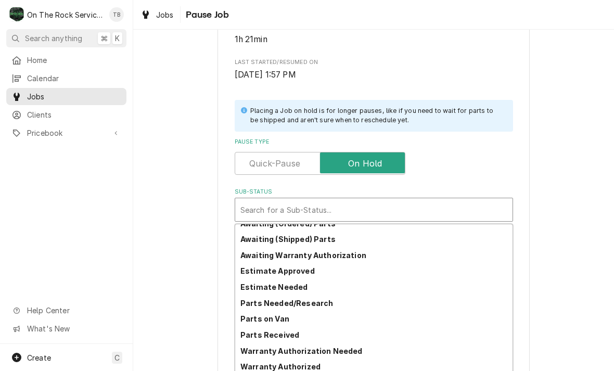
scroll to position [57, 0]
click at [321, 301] on strong "Parts Needed/Research" at bounding box center [286, 303] width 93 height 9
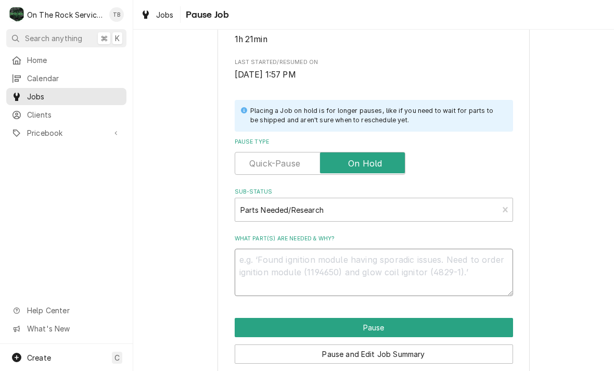
click at [286, 266] on textarea "What part(s) are needed & why?" at bounding box center [374, 272] width 278 height 47
type textarea "x"
type textarea "R"
type textarea "x"
type textarea "RES"
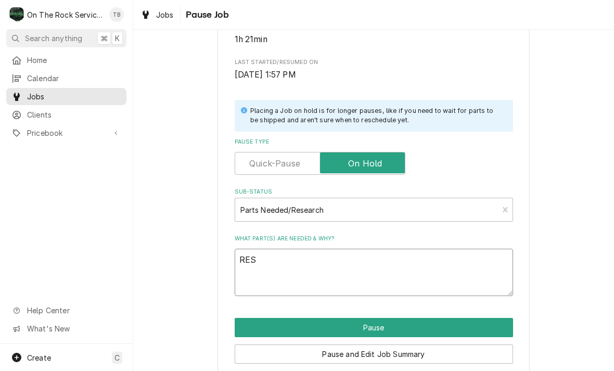
type textarea "x"
type textarea "RESEA"
type textarea "x"
type textarea "RESEAC"
type textarea "x"
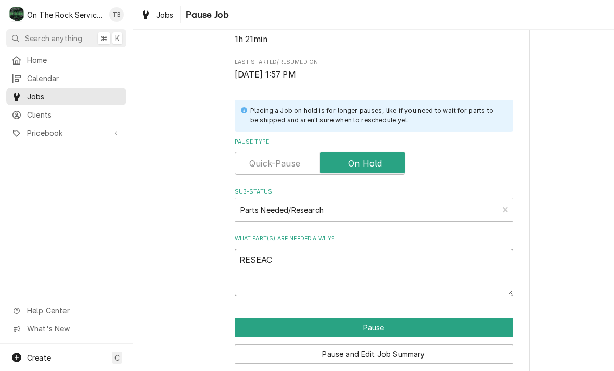
type textarea "RESEACH"
type textarea "x"
type textarea "RESEAC"
type textarea "x"
type textarea "RESEA"
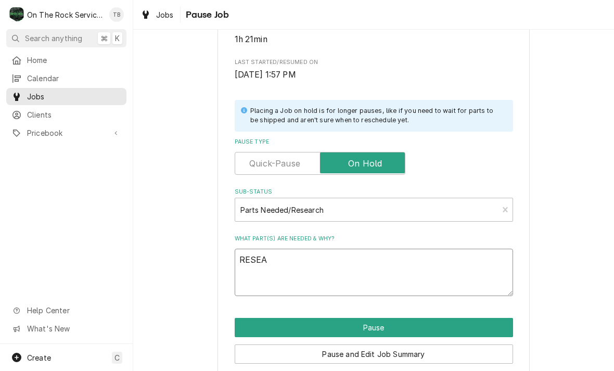
type textarea "x"
type textarea "RESEAR"
type textarea "x"
type textarea "RESEARC"
type textarea "x"
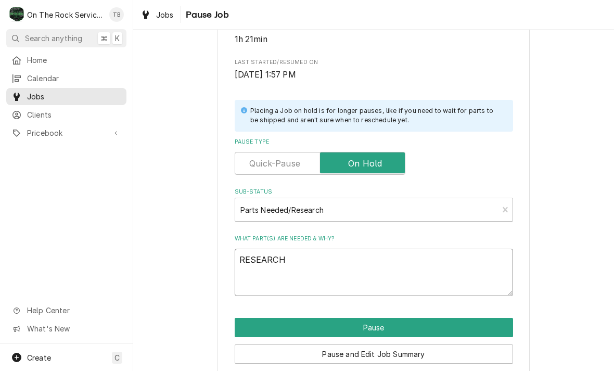
type textarea "RESEARCH"
type textarea "x"
type textarea "RESEARCH PA"
type textarea "x"
type textarea "RESEARCH PAR"
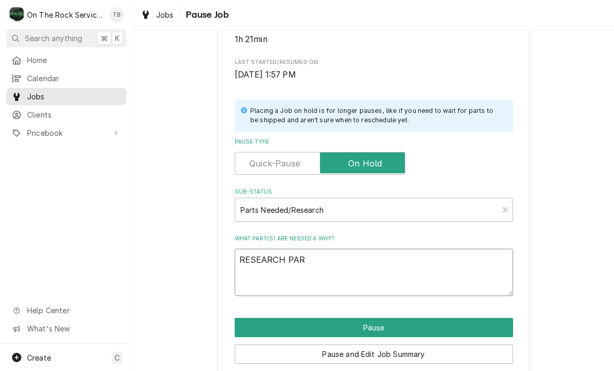
type textarea "x"
type textarea "RESEARCH PART"
type textarea "x"
type textarea "RESEARCH PARTS"
type textarea "x"
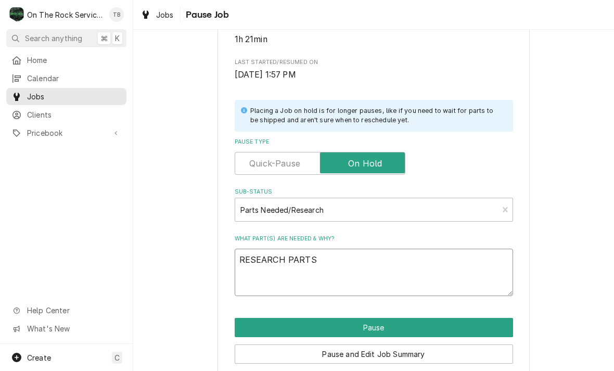
type textarea "RESEARCH PARTS"
type textarea "x"
type textarea "RESEARCH PARTS N"
type textarea "x"
type textarea "RESEARCH PARTS NE"
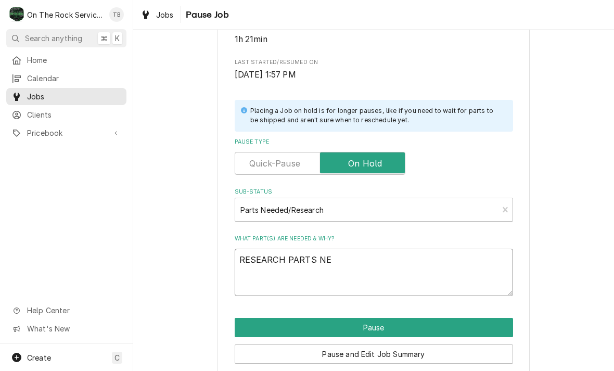
type textarea "x"
type textarea "RESEARCH PARTS NEE"
type textarea "x"
type textarea "RESEARCH PARTS NEED"
type textarea "x"
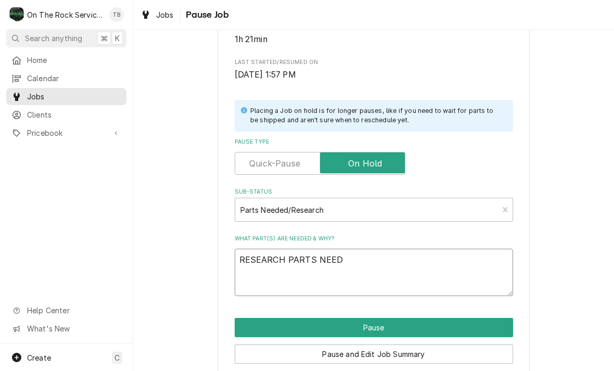
type textarea "RESEARCH PARTS NEEDE"
type textarea "x"
type textarea "RESEARCH PARTS NEEDED"
type textarea "x"
type textarea "RESEARCH PARTS NEEDED,"
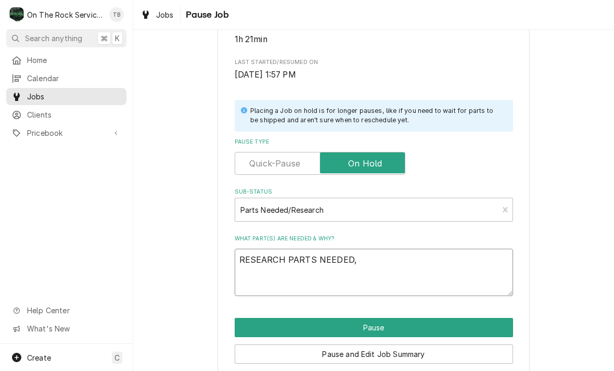
type textarea "x"
type textarea "RESEARCH PARTS NEEDED,"
type textarea "x"
type textarea "RESEARCH PARTS NEEDED, C"
type textarea "x"
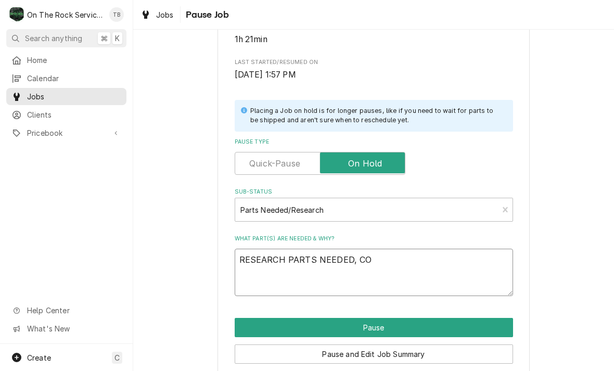
type textarea "RESEARCH PARTS NEEDED, CON"
type textarea "x"
type textarea "RESEARCH PARTS NEEDED, CONT"
type textarea "x"
type textarea "RESEARCH PARTS NEEDED, CONTA"
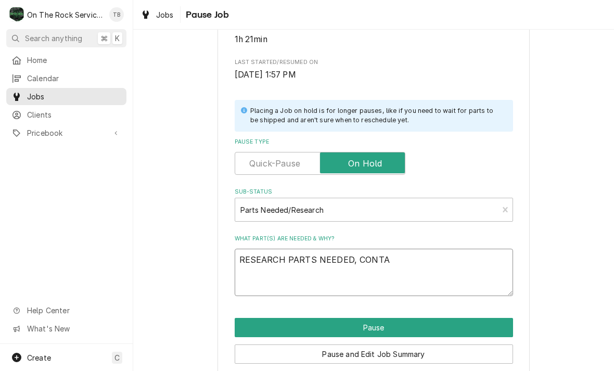
type textarea "x"
type textarea "RESEARCH PARTS NEEDED, CONTAC"
type textarea "x"
type textarea "RESEARCH PARTS NEEDED, CONTACT"
type textarea "x"
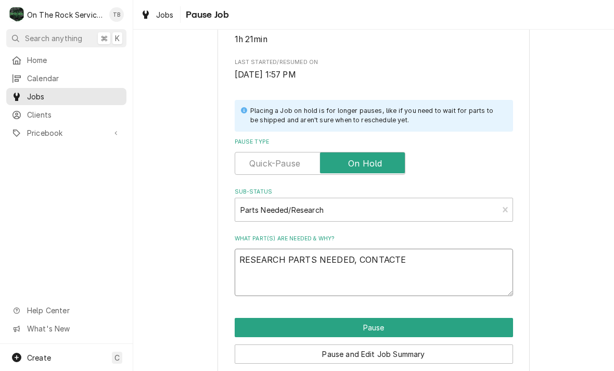
type textarea "RESEARCH PARTS NEEDED, CONTACTED"
type textarea "x"
type textarea "RESEARCH PARTS NEEDED, CONTACTED"
type textarea "x"
type textarea "RESEARCH PARTS NEEDED, CONTACTED MF"
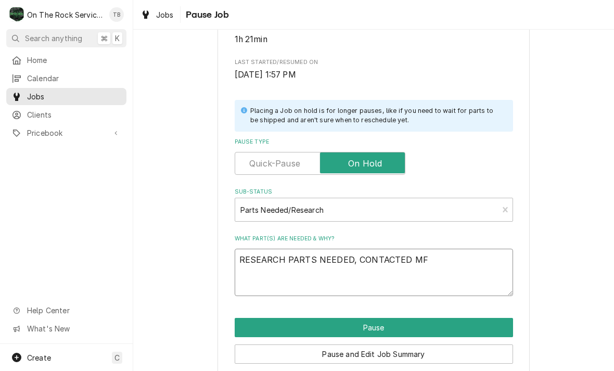
type textarea "x"
type textarea "RESEARCH PARTS NEEDED, CONTACTED MFG"
type textarea "x"
type textarea "RESEARCH PARTS NEEDED, CONTACTED MFG."
type textarea "x"
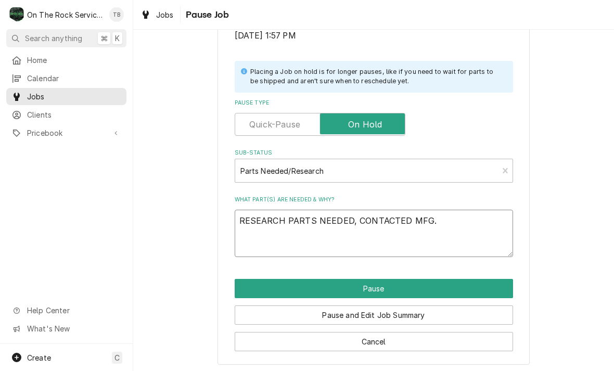
scroll to position [209, 0]
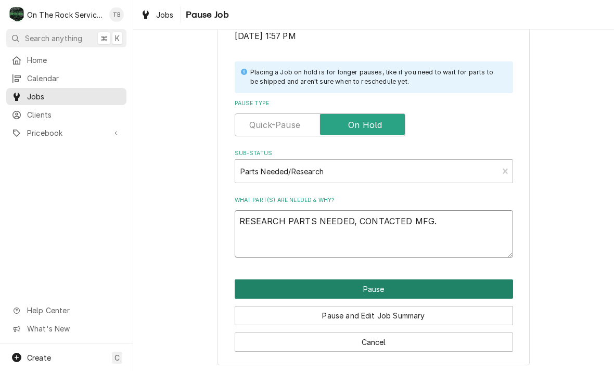
type textarea "RESEARCH PARTS NEEDED, CONTACTED MFG."
click at [391, 284] on button "Pause" at bounding box center [374, 288] width 278 height 19
type textarea "x"
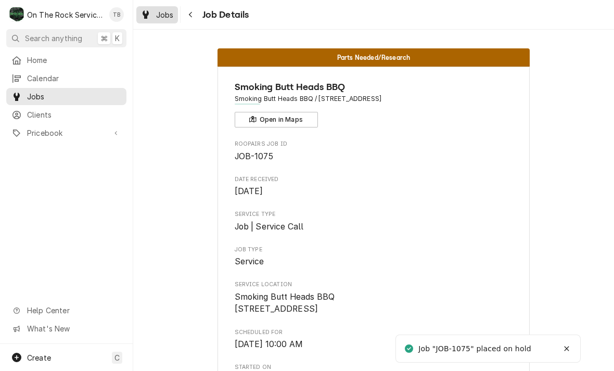
click at [166, 19] on span "Jobs" at bounding box center [165, 14] width 18 height 11
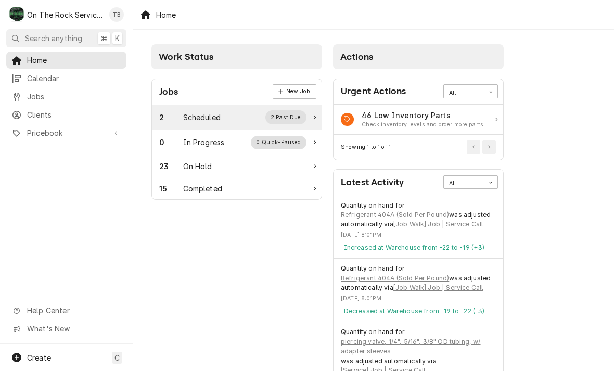
click at [207, 121] on div "Scheduled" at bounding box center [201, 117] width 37 height 11
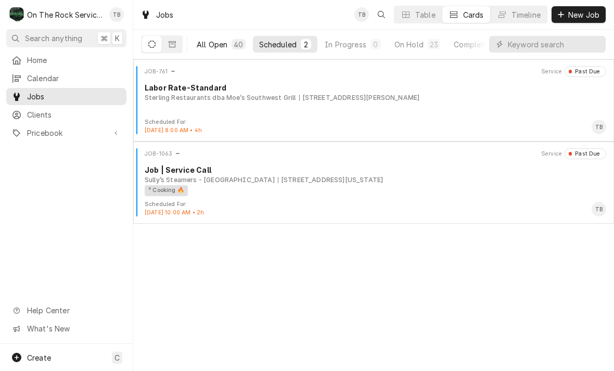
click at [222, 43] on div "All Open" at bounding box center [212, 44] width 31 height 11
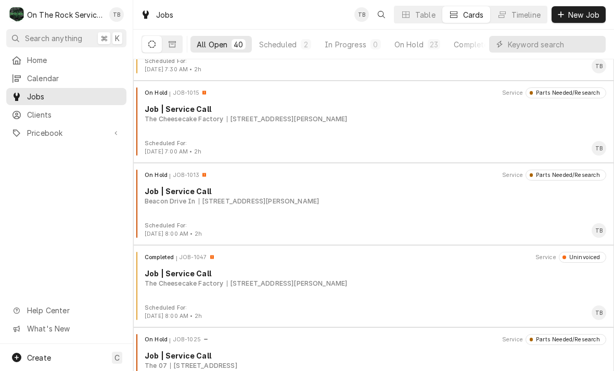
scroll to position [1293, 0]
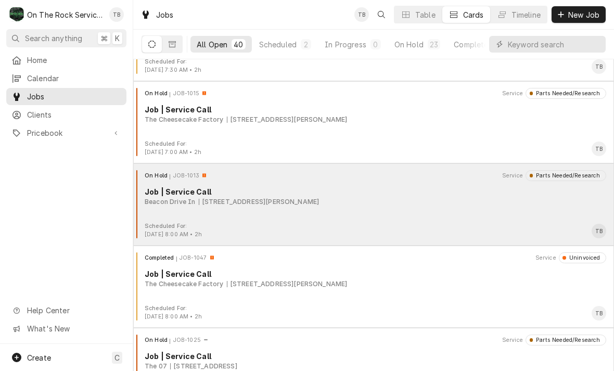
click at [395, 206] on div "Beacon Drive In [STREET_ADDRESS][PERSON_NAME]" at bounding box center [376, 201] width 462 height 9
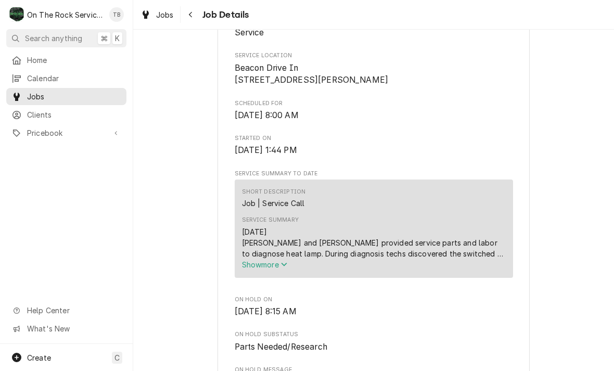
scroll to position [243, 0]
